Goal: Transaction & Acquisition: Purchase product/service

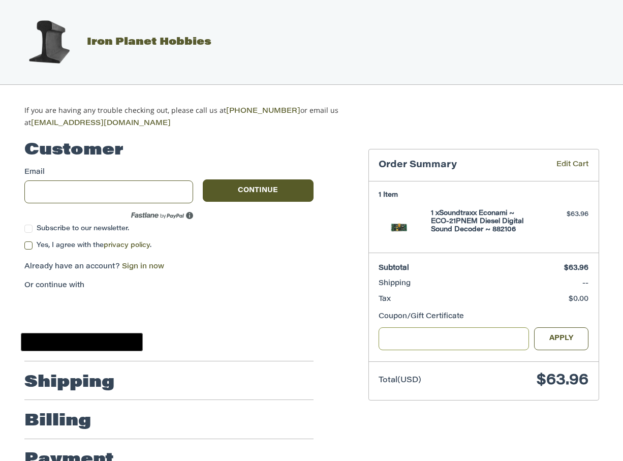
click at [470, 339] on input "Gift Certificate or Coupon Code" at bounding box center [453, 338] width 150 height 23
type input "********"
click at [558, 335] on button "Apply" at bounding box center [561, 338] width 55 height 23
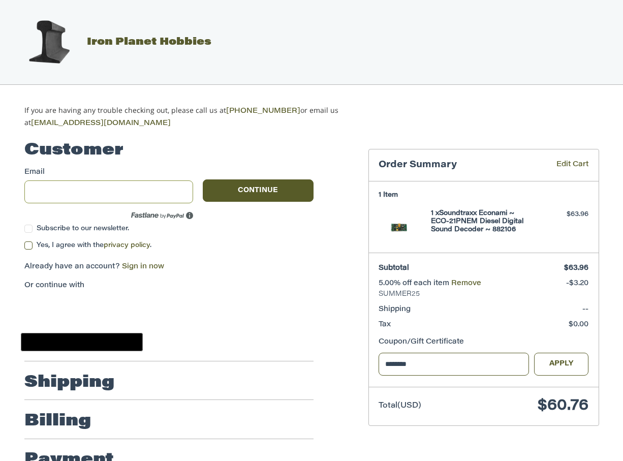
click at [128, 188] on input "Email" at bounding box center [108, 191] width 169 height 23
type input "**********"
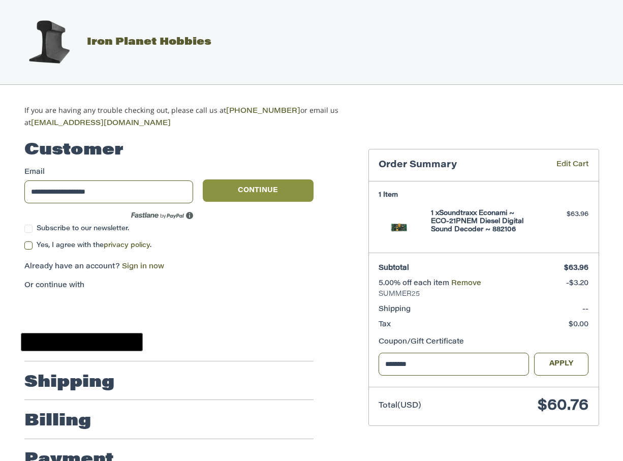
click at [248, 190] on button "Continue" at bounding box center [258, 190] width 111 height 22
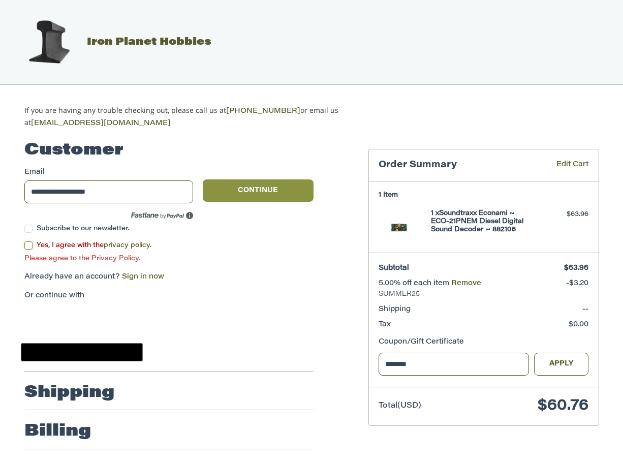
scroll to position [19, 0]
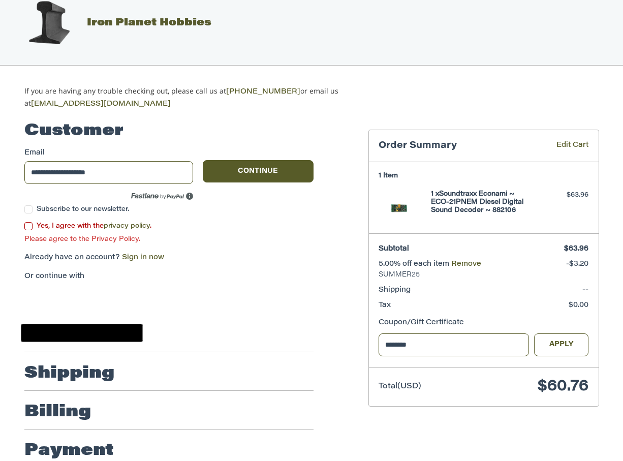
click at [29, 224] on label "Yes, I agree with the privacy policy ." at bounding box center [168, 226] width 289 height 8
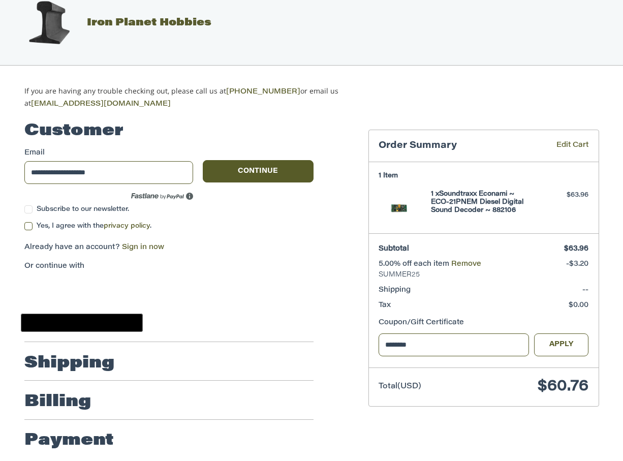
scroll to position [23, 0]
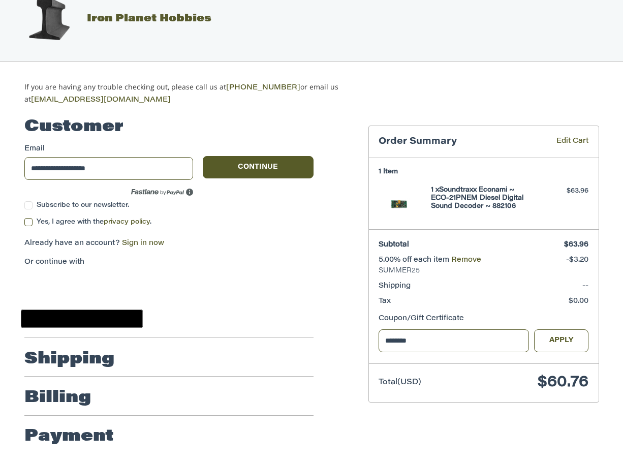
click at [105, 357] on h2 "Shipping" at bounding box center [69, 359] width 90 height 20
click at [268, 166] on button "Continue" at bounding box center [258, 167] width 111 height 22
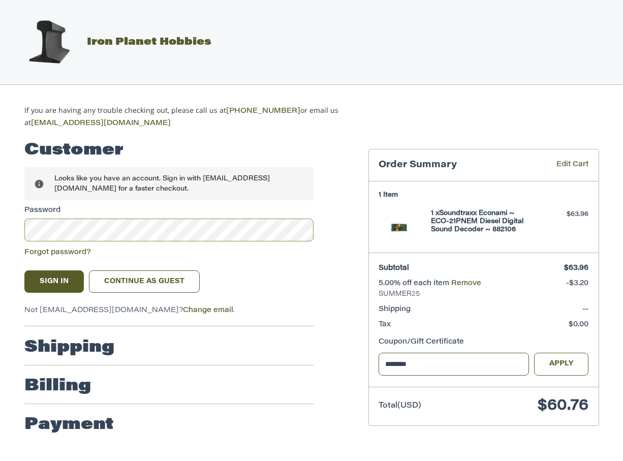
scroll to position [0, 0]
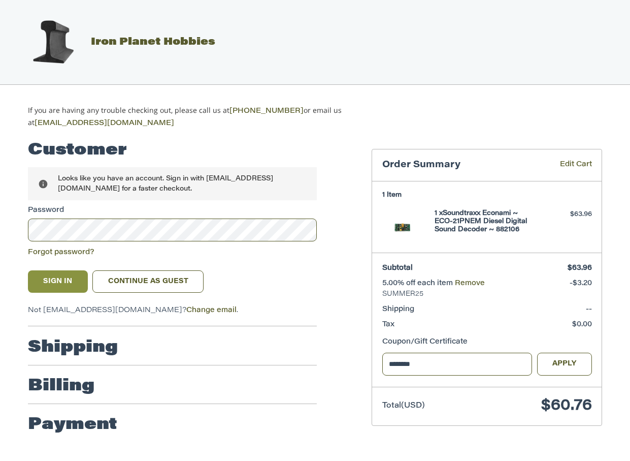
click at [54, 277] on button "Sign In" at bounding box center [58, 281] width 60 height 22
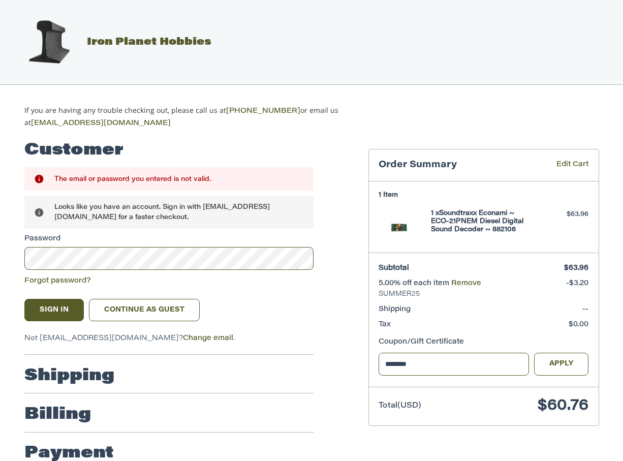
click at [152, 176] on div "The email or password you entered is not valid." at bounding box center [178, 179] width 249 height 10
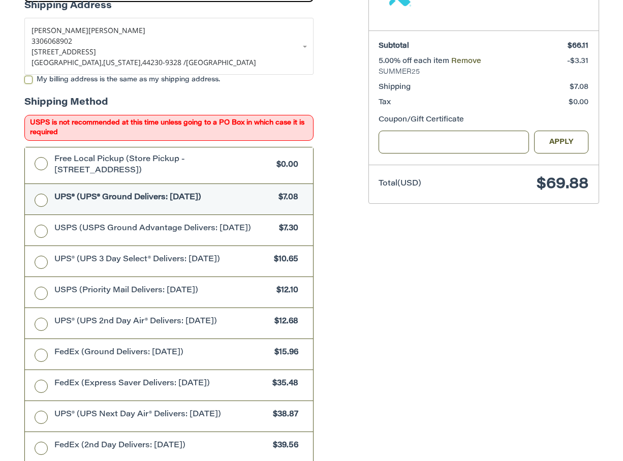
scroll to position [82, 0]
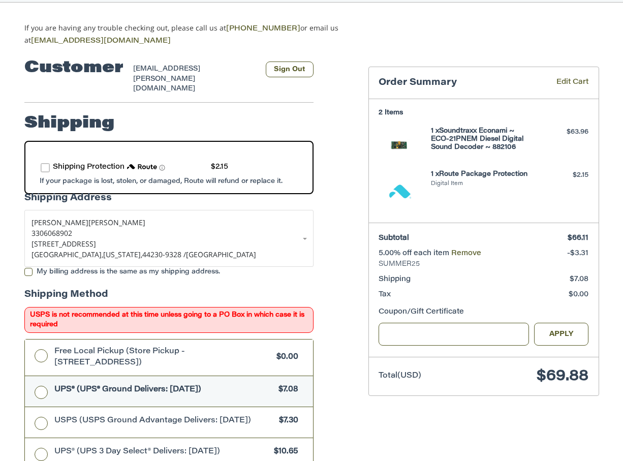
click at [47, 163] on label "route shipping protection selector element" at bounding box center [45, 167] width 9 height 9
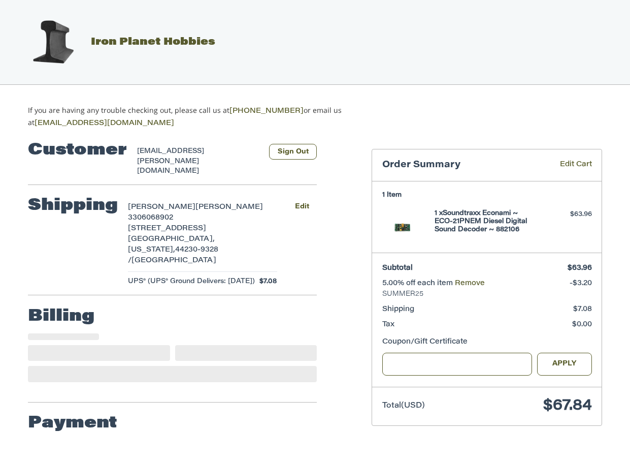
select select "**"
